Goal: Task Accomplishment & Management: Use online tool/utility

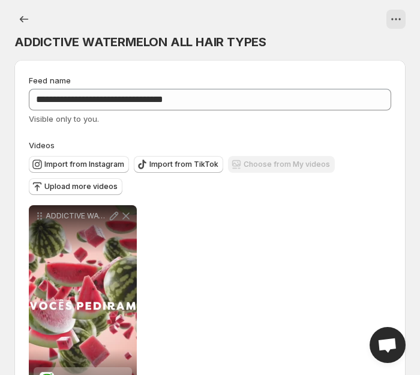
scroll to position [377, 0]
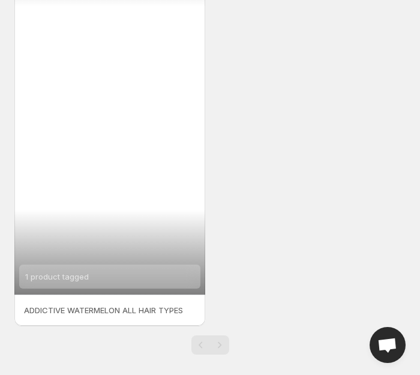
scroll to position [93, 0]
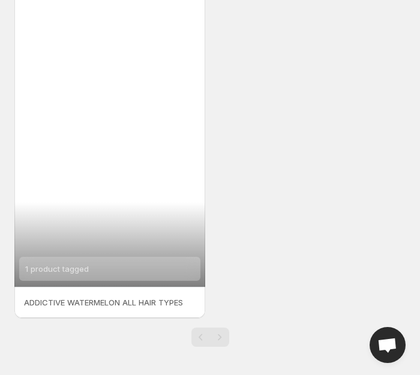
click at [158, 174] on div "1 product tagged" at bounding box center [109, 117] width 191 height 339
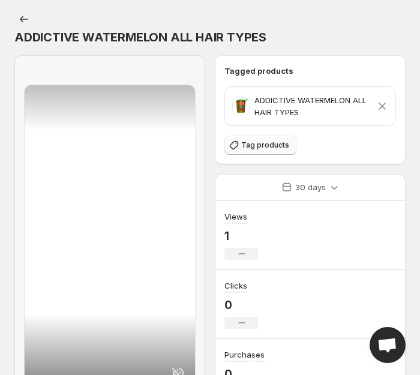
click at [268, 149] on span "Tag products" at bounding box center [265, 145] width 48 height 10
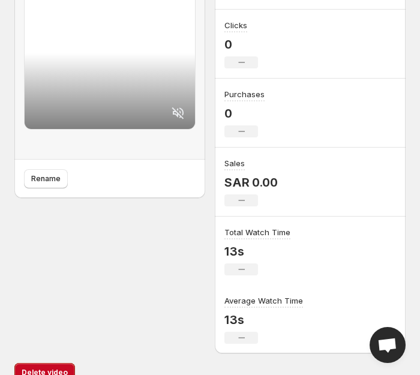
scroll to position [277, 0]
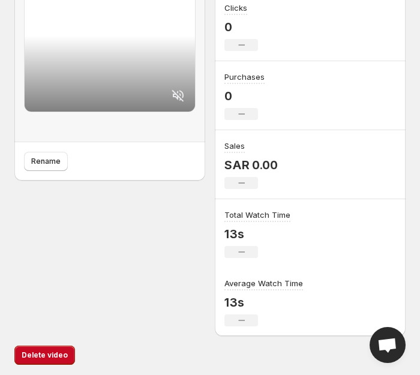
click at [242, 186] on div "No change" at bounding box center [241, 183] width 34 height 12
drag, startPoint x: 242, startPoint y: 255, endPoint x: 234, endPoint y: 261, distance: 9.8
click at [242, 255] on div "No change" at bounding box center [241, 252] width 34 height 12
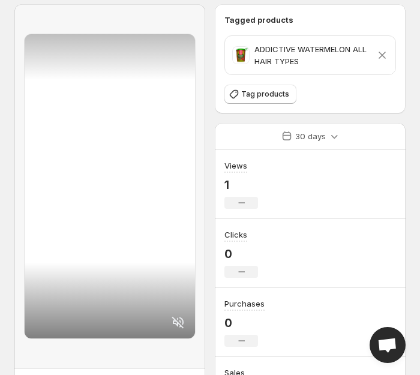
scroll to position [0, 0]
